Goal: Find specific page/section

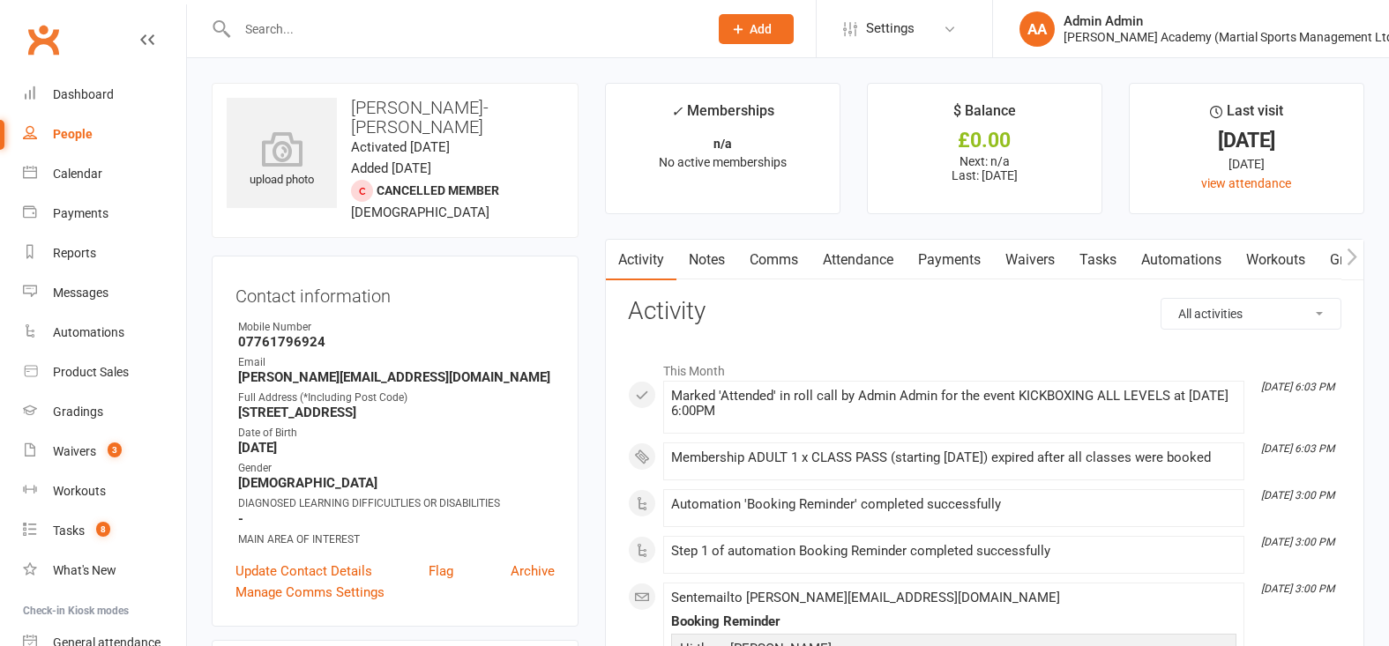
click at [405, 26] on input "text" at bounding box center [464, 29] width 464 height 25
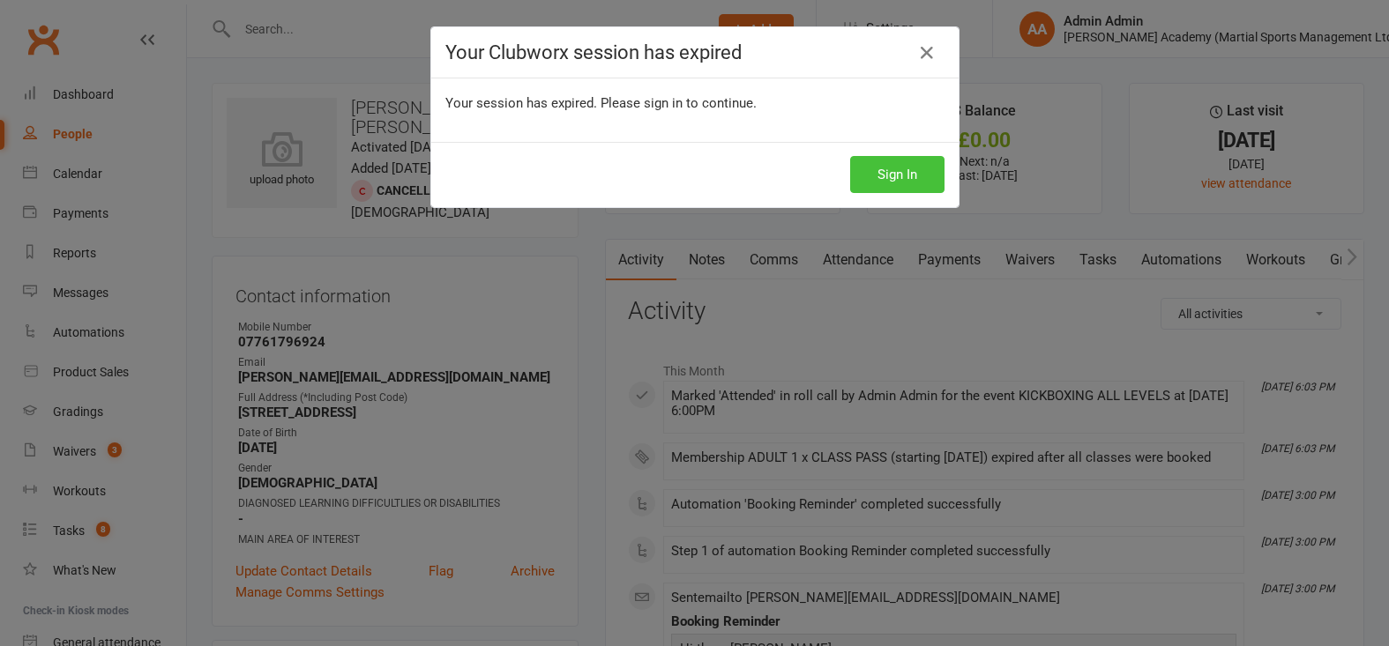
click at [880, 179] on button "Sign In" at bounding box center [897, 174] width 94 height 37
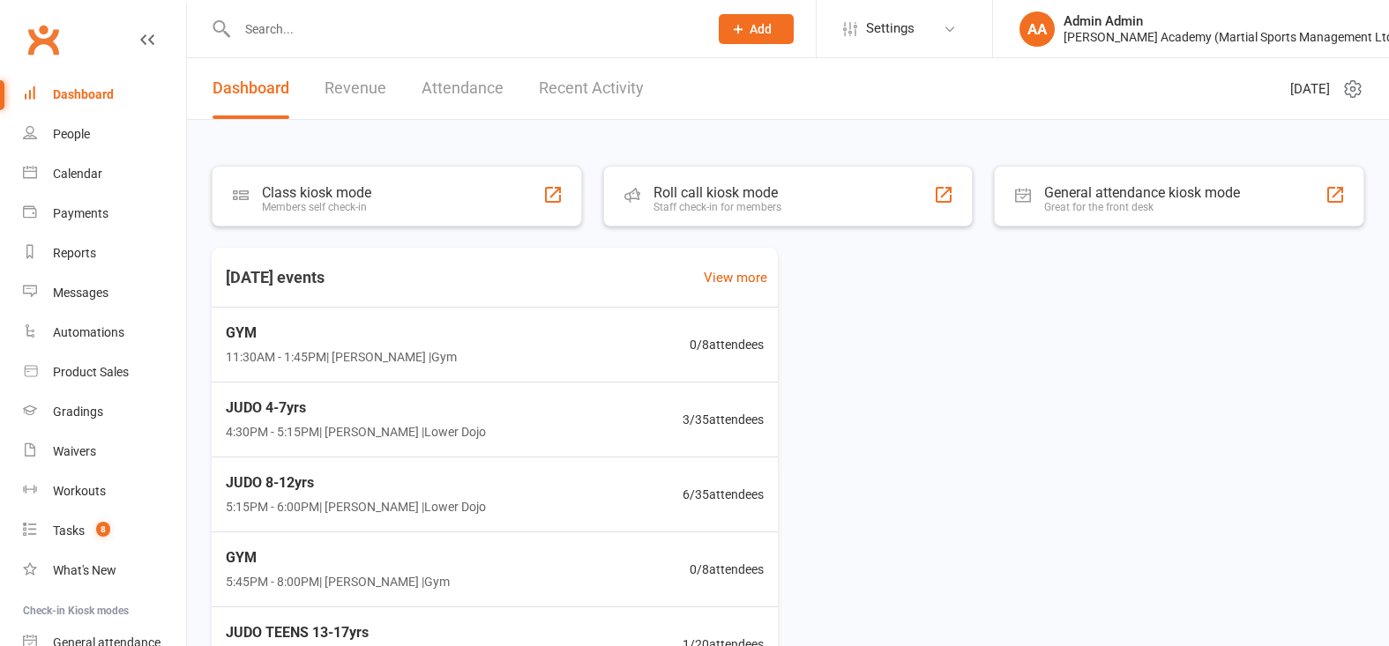
click at [513, 34] on input "text" at bounding box center [464, 29] width 464 height 25
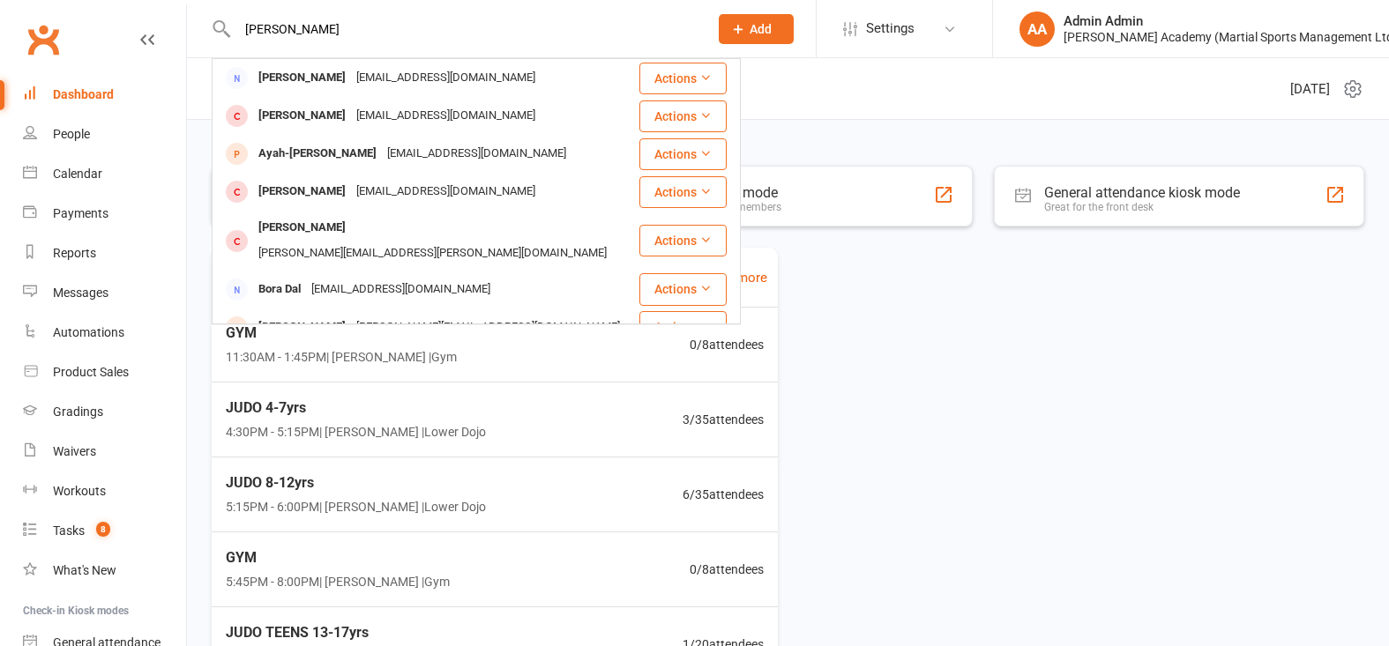
type input "daniel kim"
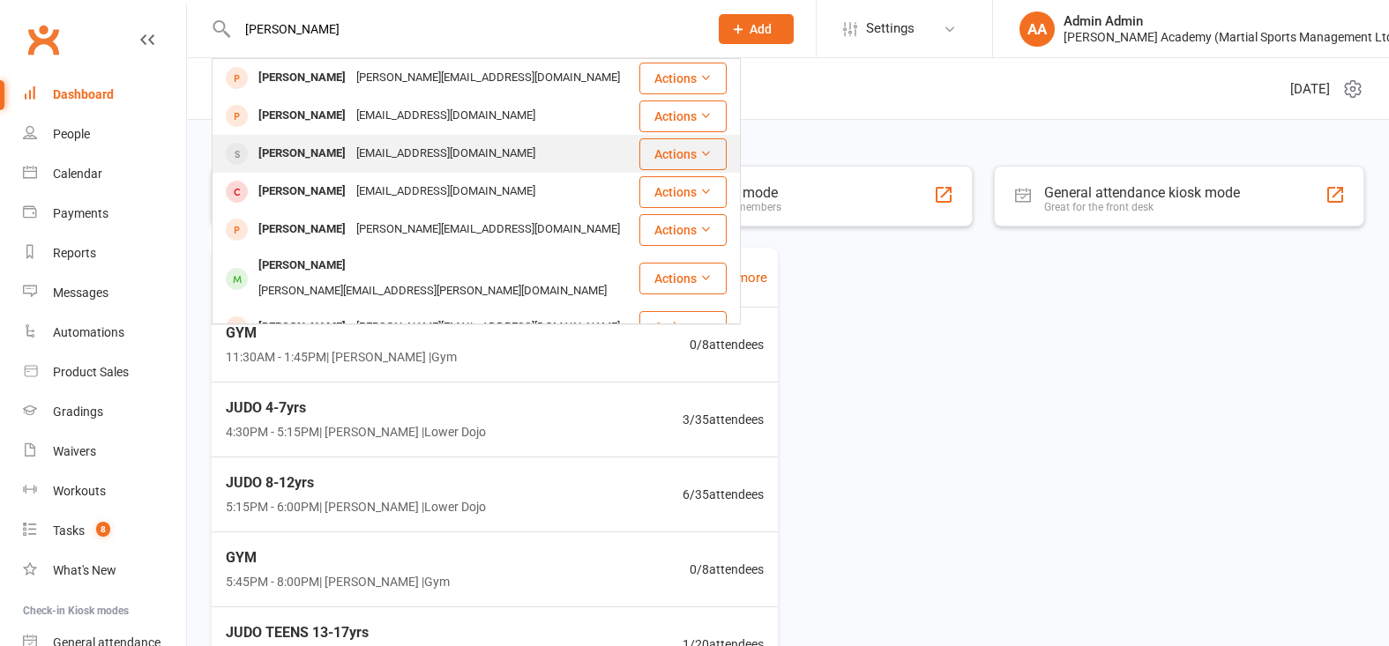
click at [305, 151] on div "Daniel Kim" at bounding box center [302, 154] width 98 height 26
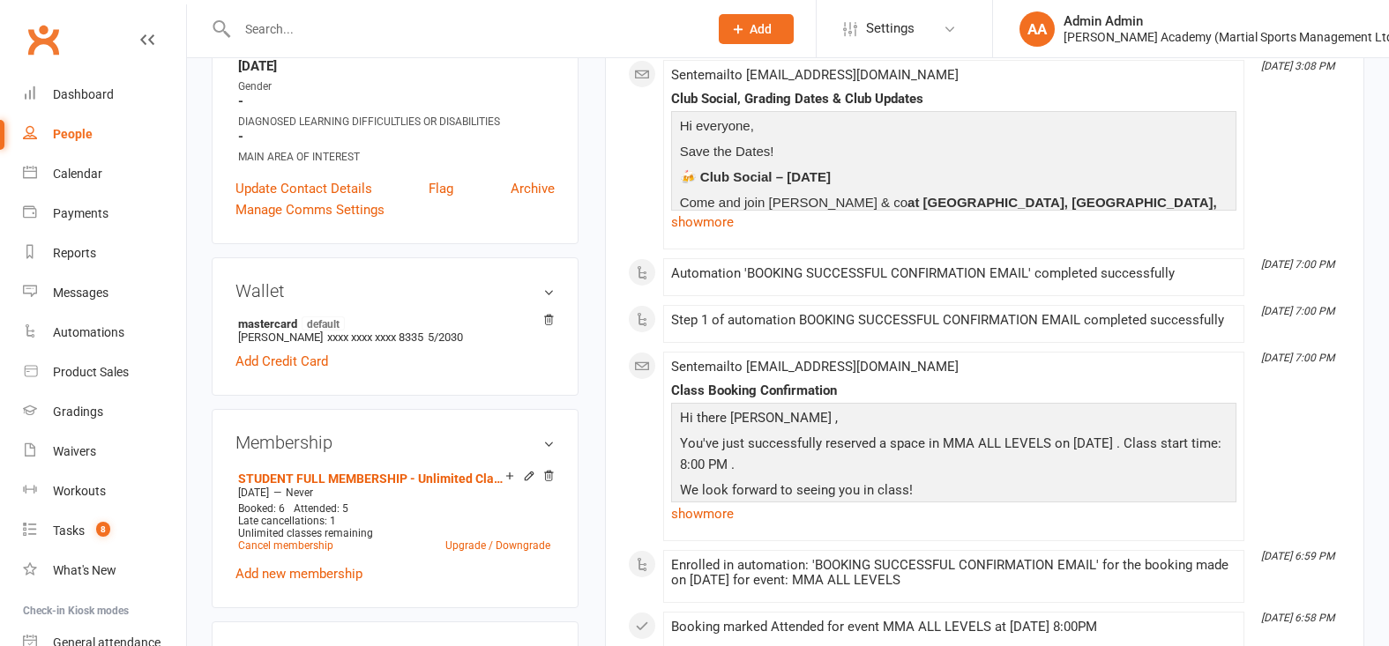
scroll to position [369, 0]
